Goal: Navigation & Orientation: Find specific page/section

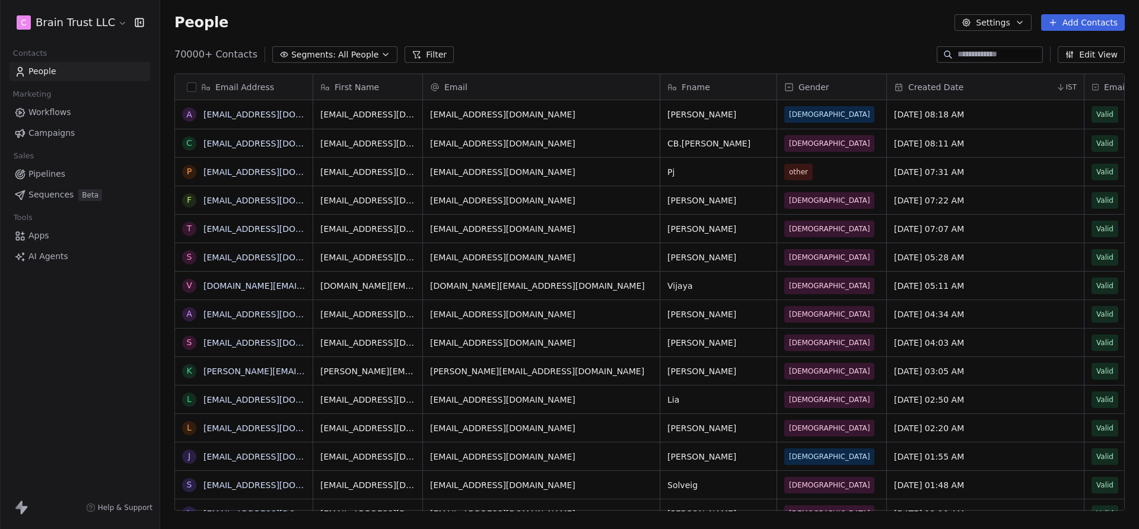
scroll to position [466, 979]
click at [75, 134] on link "Campaigns" at bounding box center [79, 133] width 141 height 20
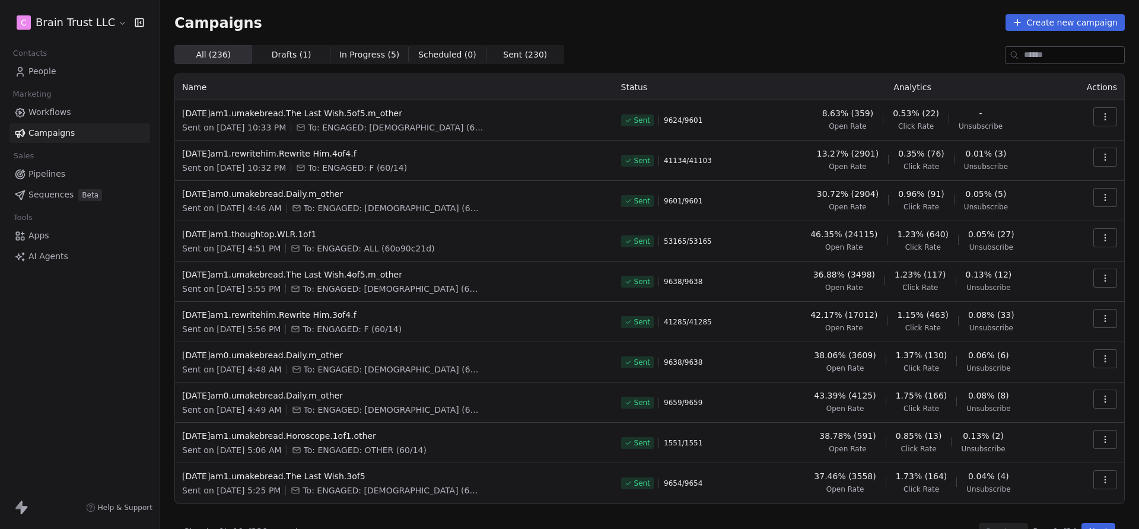
scroll to position [25, 0]
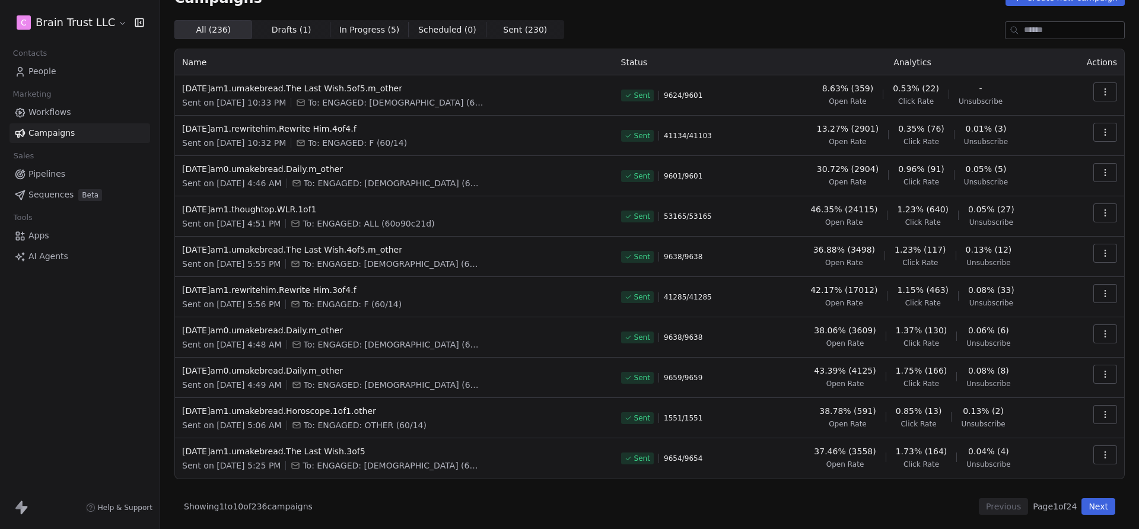
click at [1104, 511] on button "Next" at bounding box center [1099, 506] width 34 height 17
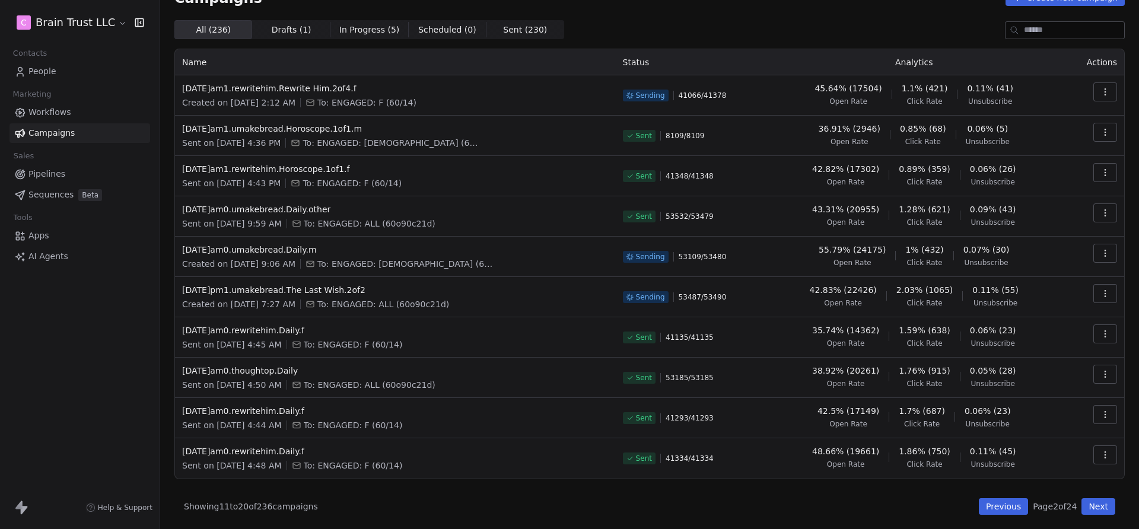
click at [1098, 506] on button "Next" at bounding box center [1099, 506] width 34 height 17
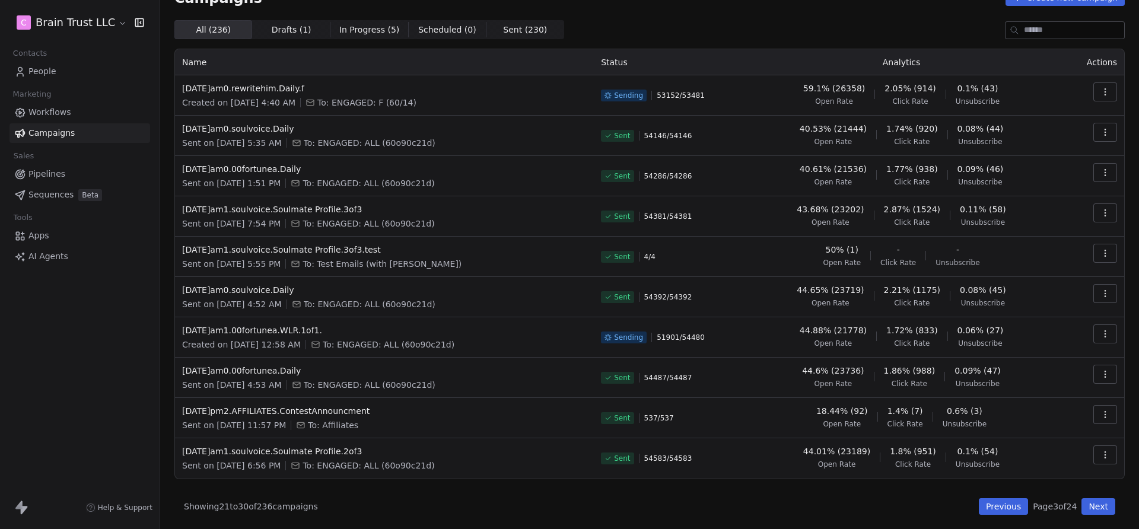
click at [1082, 506] on button "Next" at bounding box center [1099, 506] width 34 height 17
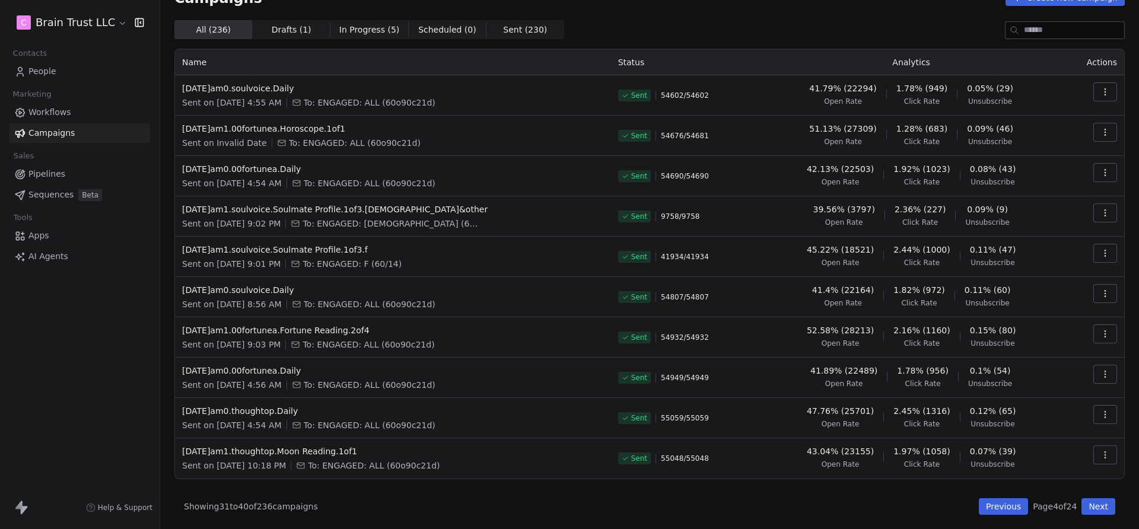
click at [1007, 510] on button "Previous" at bounding box center [1003, 506] width 49 height 17
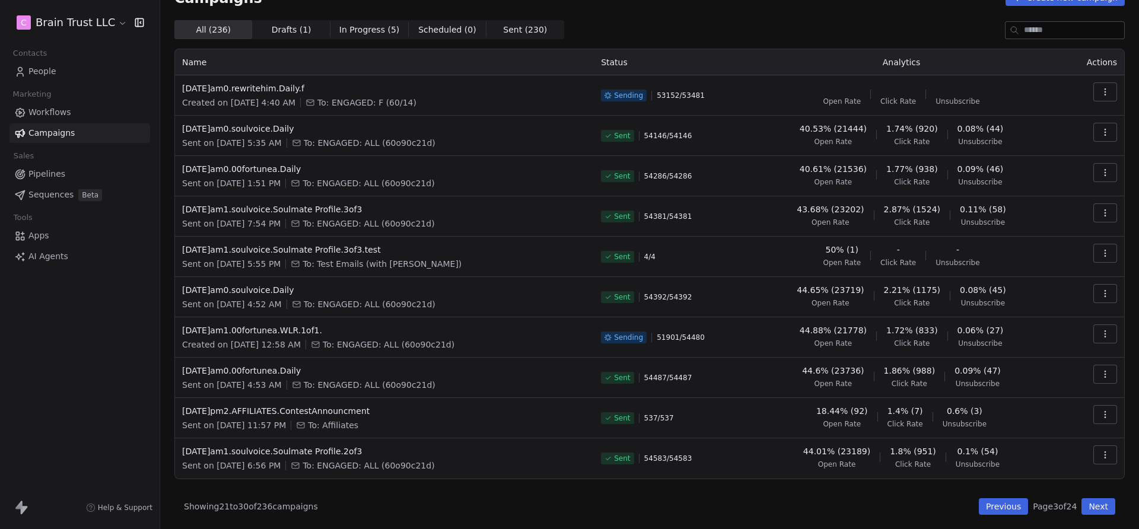
click at [1007, 510] on button "Previous" at bounding box center [1003, 506] width 49 height 17
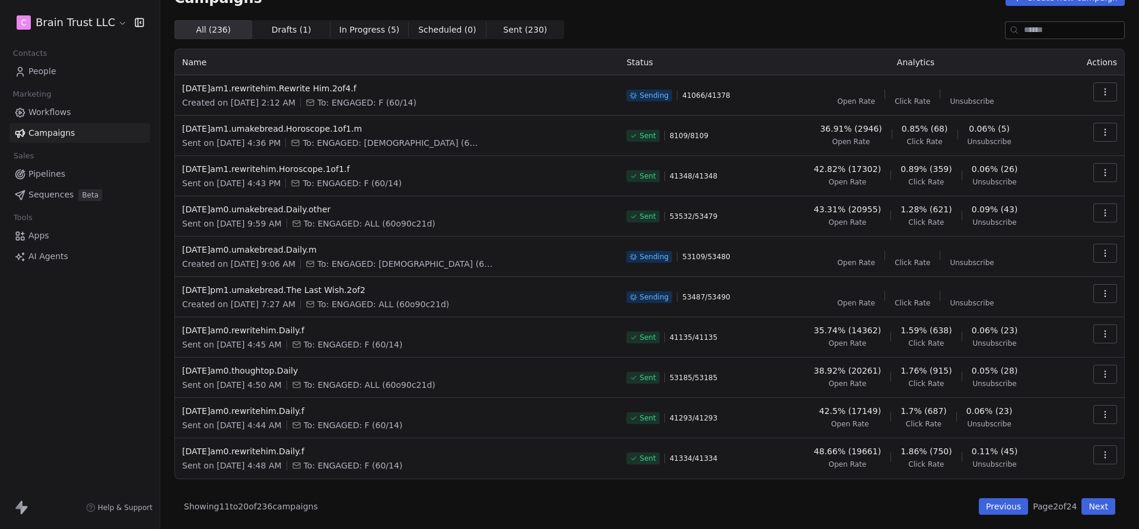
click at [1007, 510] on button "Previous" at bounding box center [1003, 506] width 49 height 17
